Goal: Task Accomplishment & Management: Use online tool/utility

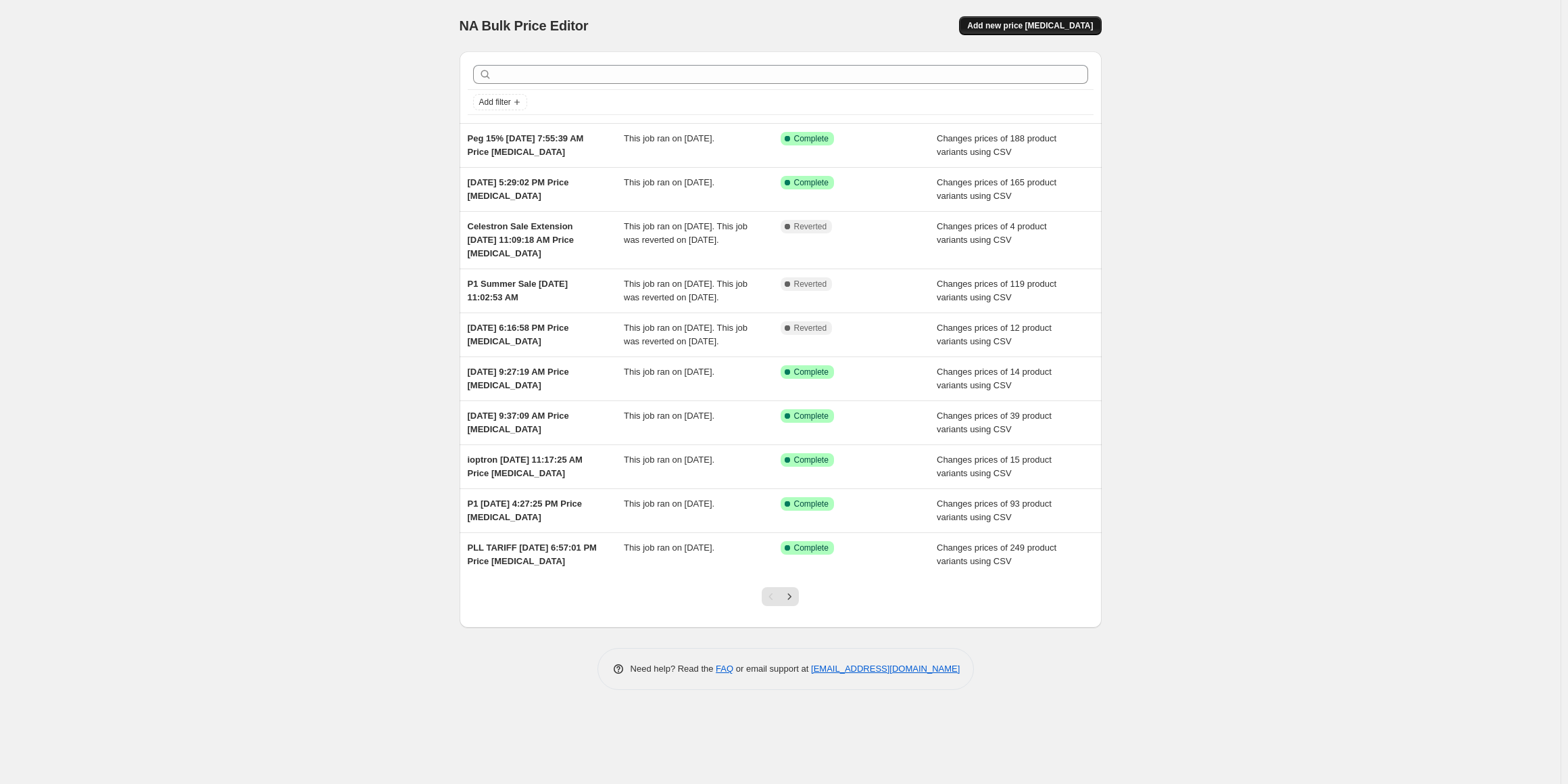
click at [1036, 23] on span "Add new price [MEDICAL_DATA]" at bounding box center [1029, 25] width 126 height 10
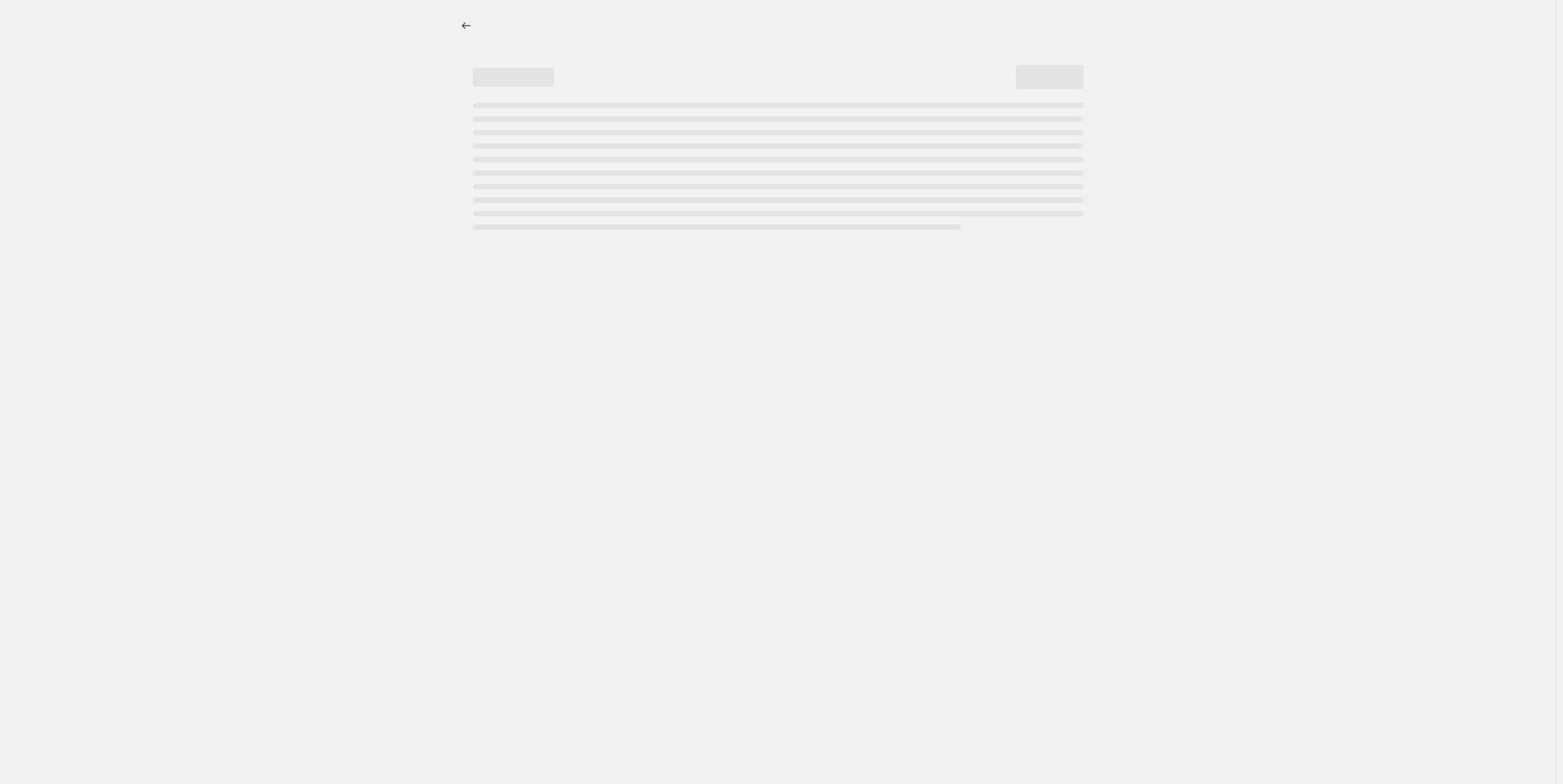
select select "percentage"
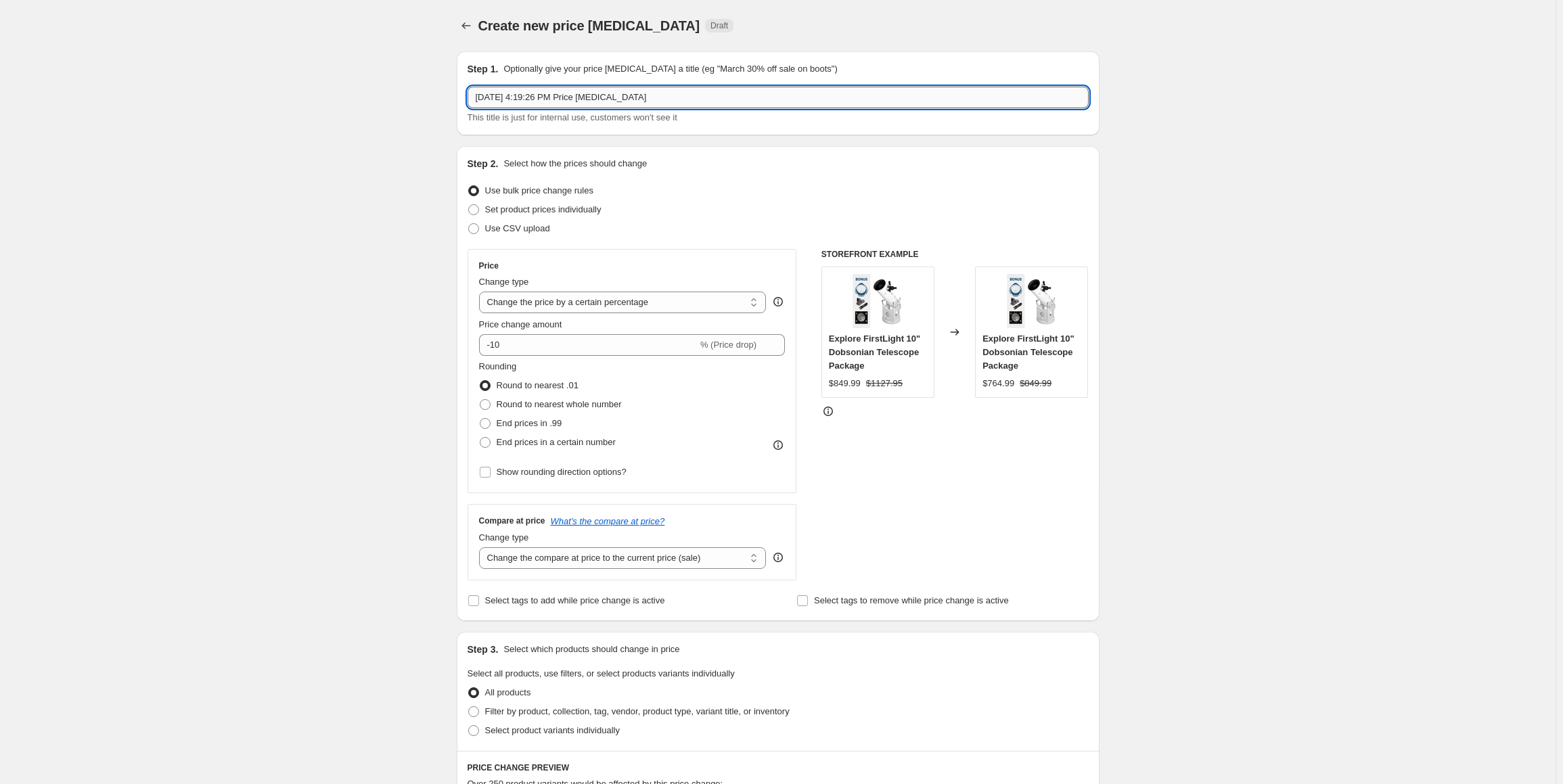
drag, startPoint x: 677, startPoint y: 94, endPoint x: 535, endPoint y: 92, distance: 142.0
click at [535, 92] on input "[DATE] 4:19:26 PM Price [MEDICAL_DATA]" at bounding box center [778, 97] width 621 height 22
type input "[DATE], Celestron and SW Mount"
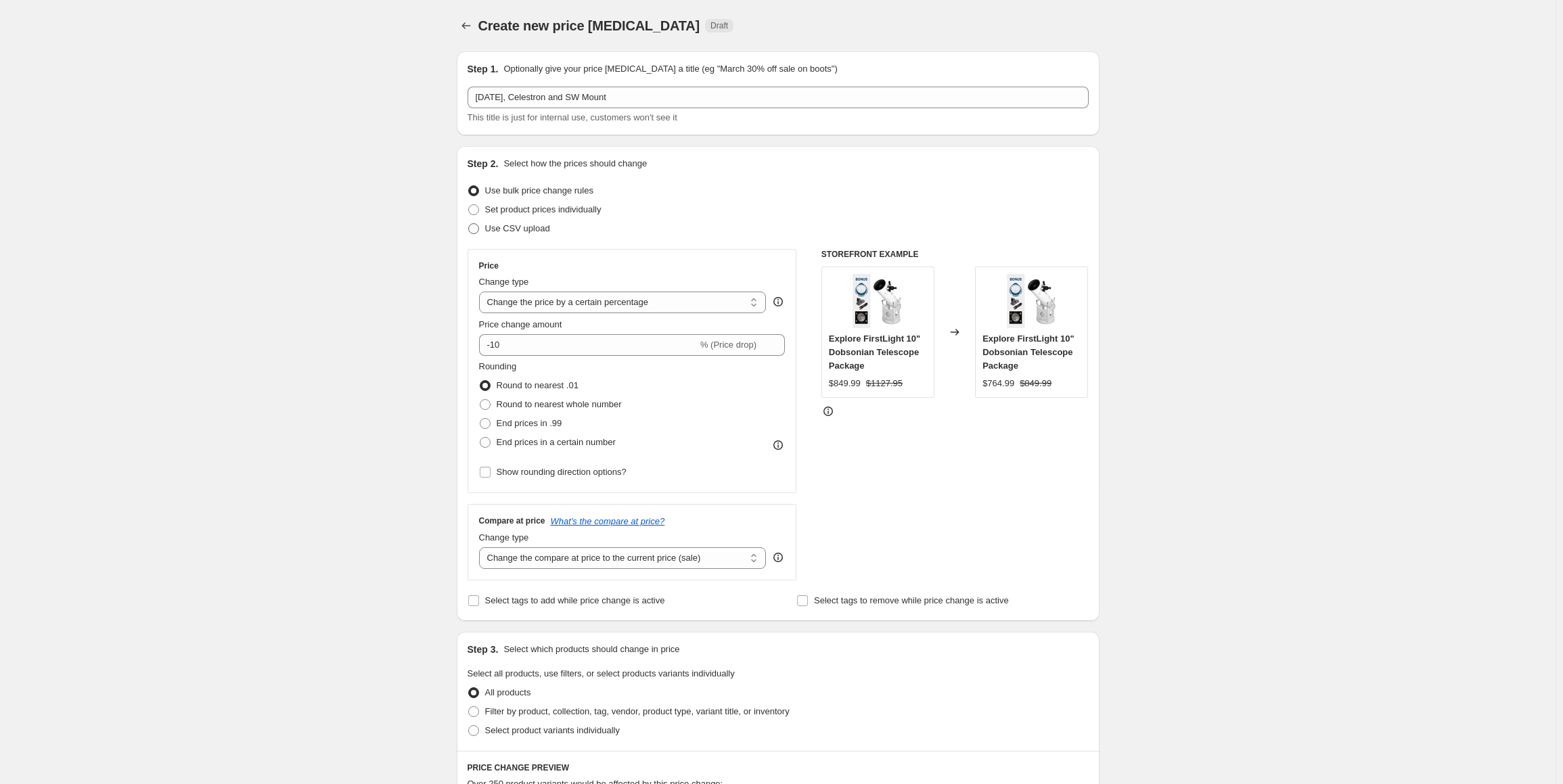
click at [498, 225] on span "Use CSV upload" at bounding box center [517, 228] width 65 height 10
click at [469, 224] on input "Use CSV upload" at bounding box center [468, 223] width 1 height 1
radio input "true"
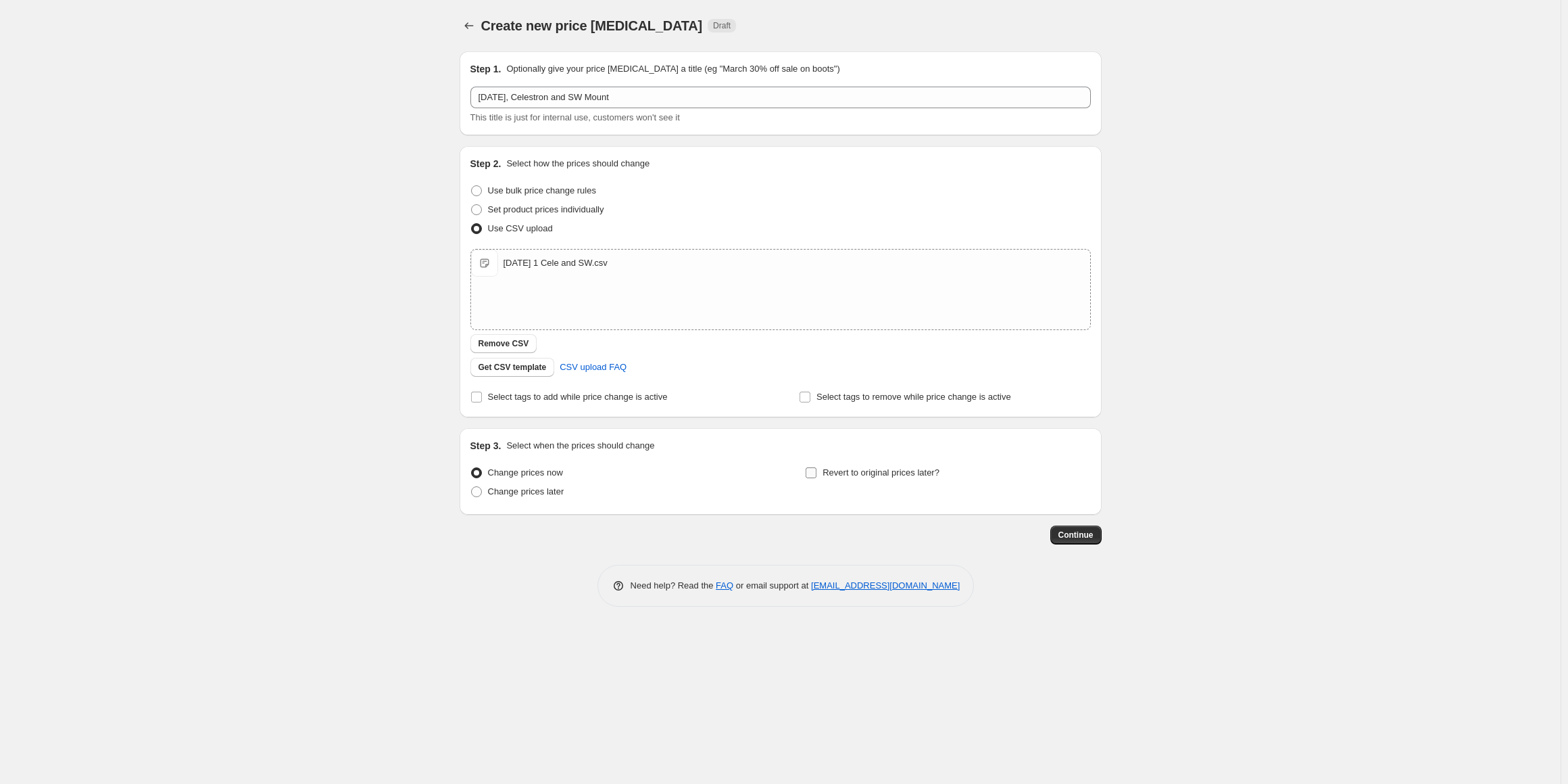
click at [822, 475] on label "Revert to original prices later?" at bounding box center [872, 472] width 134 height 19
click at [817, 475] on input "Revert to original prices later?" at bounding box center [810, 472] width 10 height 10
checkbox input "true"
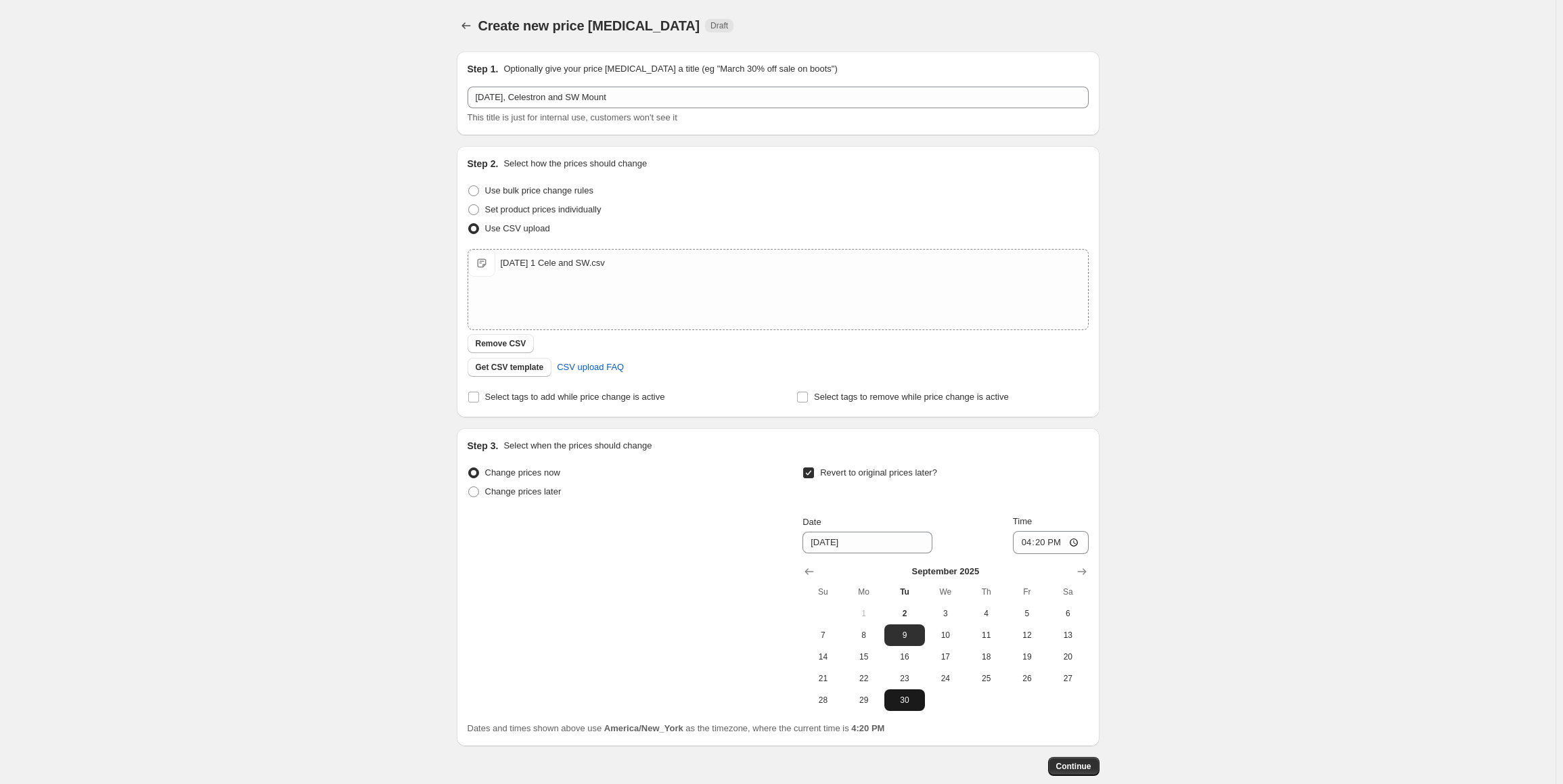
click at [900, 697] on span "30" at bounding box center [903, 699] width 29 height 10
type input "[DATE]"
click at [1024, 541] on input "16:20" at bounding box center [1051, 542] width 76 height 23
type input "23:59"
click at [1081, 773] on button "Continue" at bounding box center [1073, 766] width 51 height 19
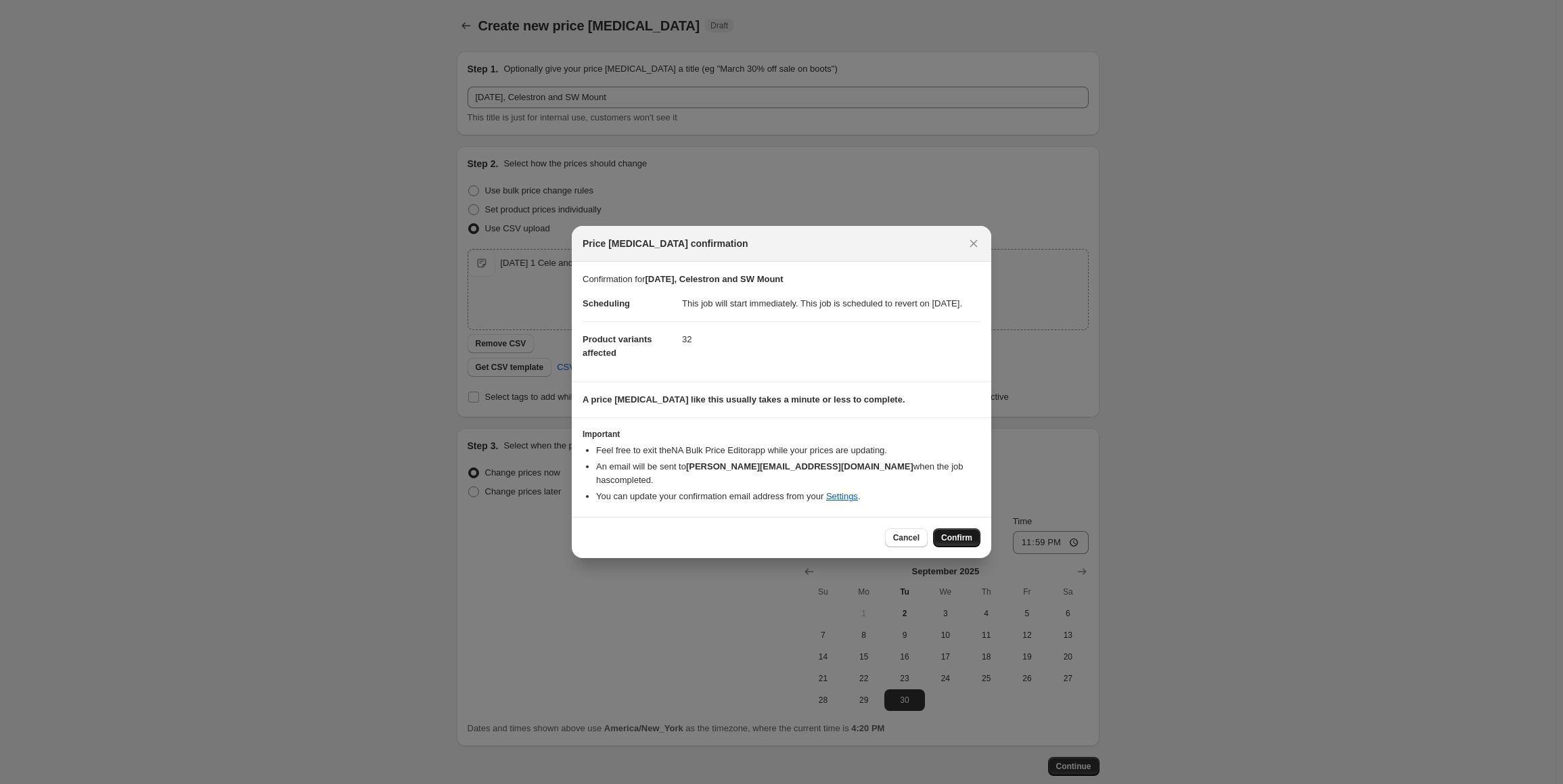
click at [954, 537] on span "Confirm" at bounding box center [956, 537] width 31 height 10
type input "[DATE], Celestron and SW Mount"
